Goal: Transaction & Acquisition: Purchase product/service

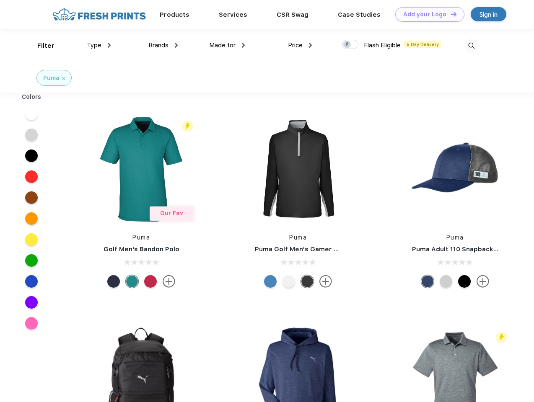
click at [427, 14] on link "Add your Logo Design Tool" at bounding box center [429, 14] width 69 height 15
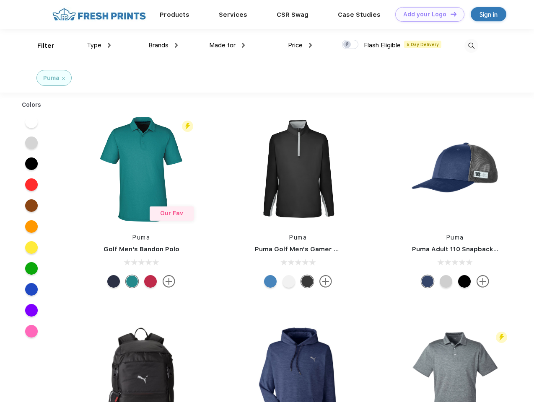
click at [0, 0] on div "Design Tool" at bounding box center [0, 0] width 0 height 0
click at [450, 14] on link "Add your Logo Design Tool" at bounding box center [429, 14] width 69 height 15
click at [40, 46] on div "Filter" at bounding box center [45, 46] width 17 height 10
click at [99, 45] on span "Type" at bounding box center [94, 45] width 15 height 8
click at [163, 45] on span "Brands" at bounding box center [158, 45] width 20 height 8
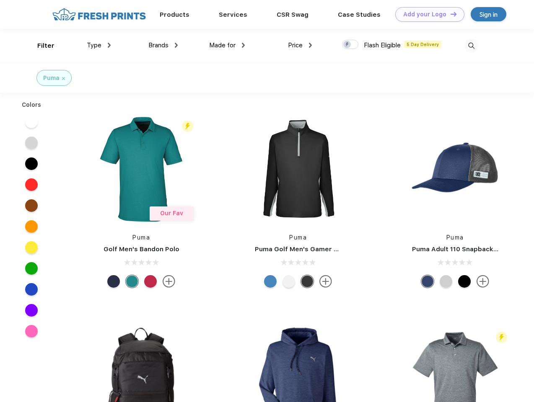
click at [227, 45] on span "Made for" at bounding box center [222, 45] width 26 height 8
click at [300, 45] on span "Price" at bounding box center [295, 45] width 15 height 8
click at [350, 45] on div at bounding box center [350, 44] width 16 height 9
click at [347, 45] on input "checkbox" at bounding box center [344, 41] width 5 height 5
click at [471, 46] on img at bounding box center [471, 46] width 14 height 14
